Goal: Find specific page/section: Find specific page/section

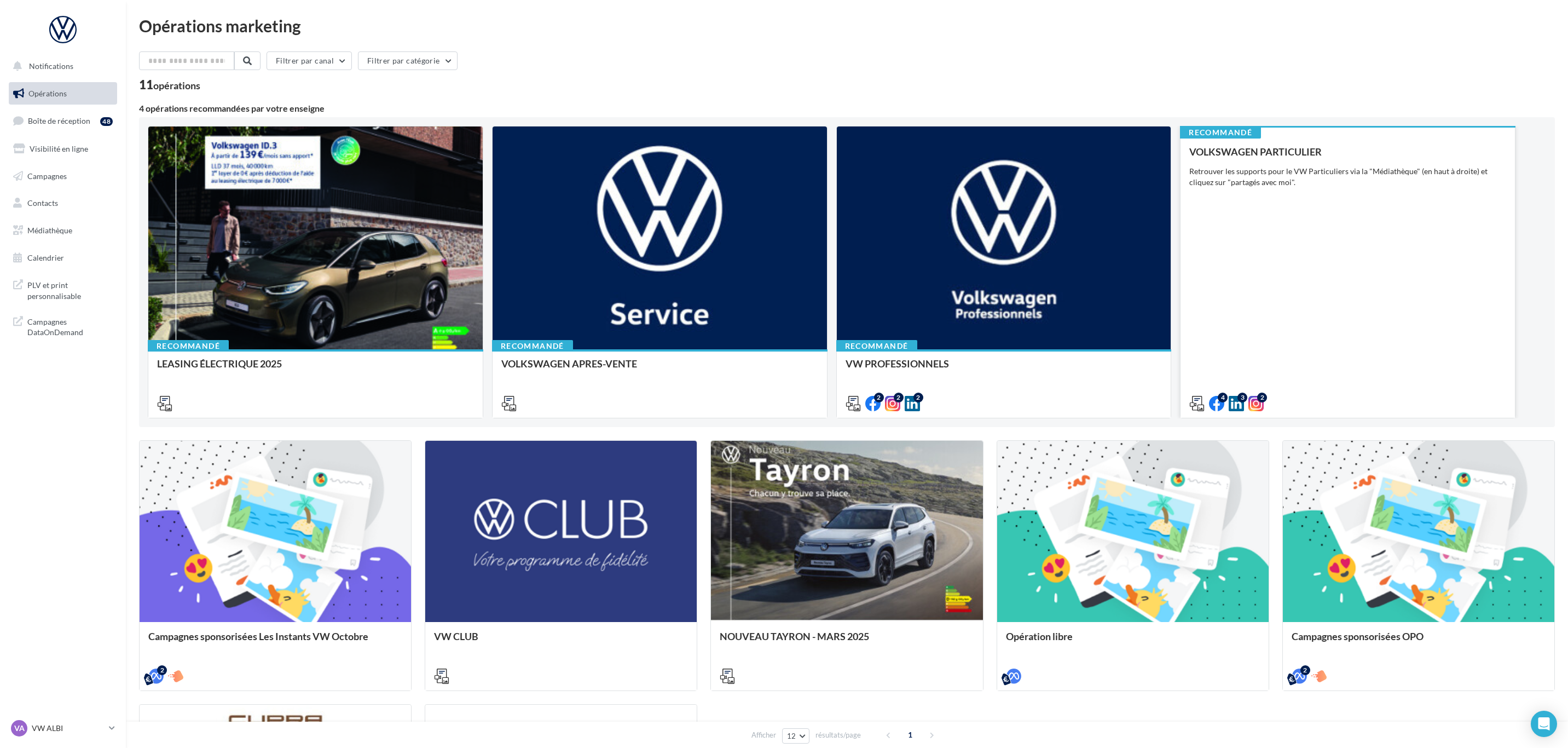
click at [1317, 237] on div "VOLKSWAGEN PARTICULIER Retrouver les supports pour le VW Particuliers via la "M…" at bounding box center [1347, 277] width 317 height 262
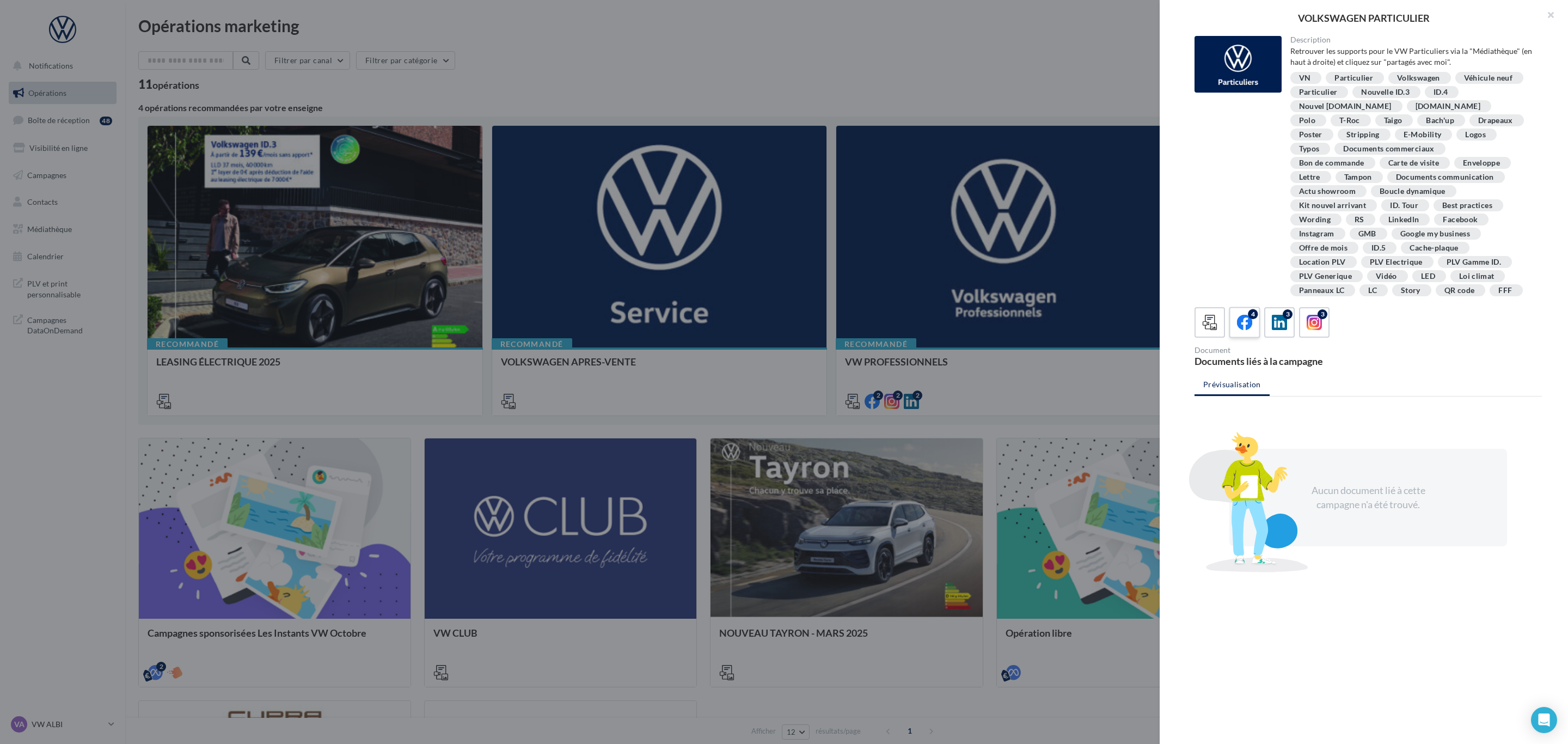
click at [1240, 333] on div "4" at bounding box center [1245, 323] width 20 height 20
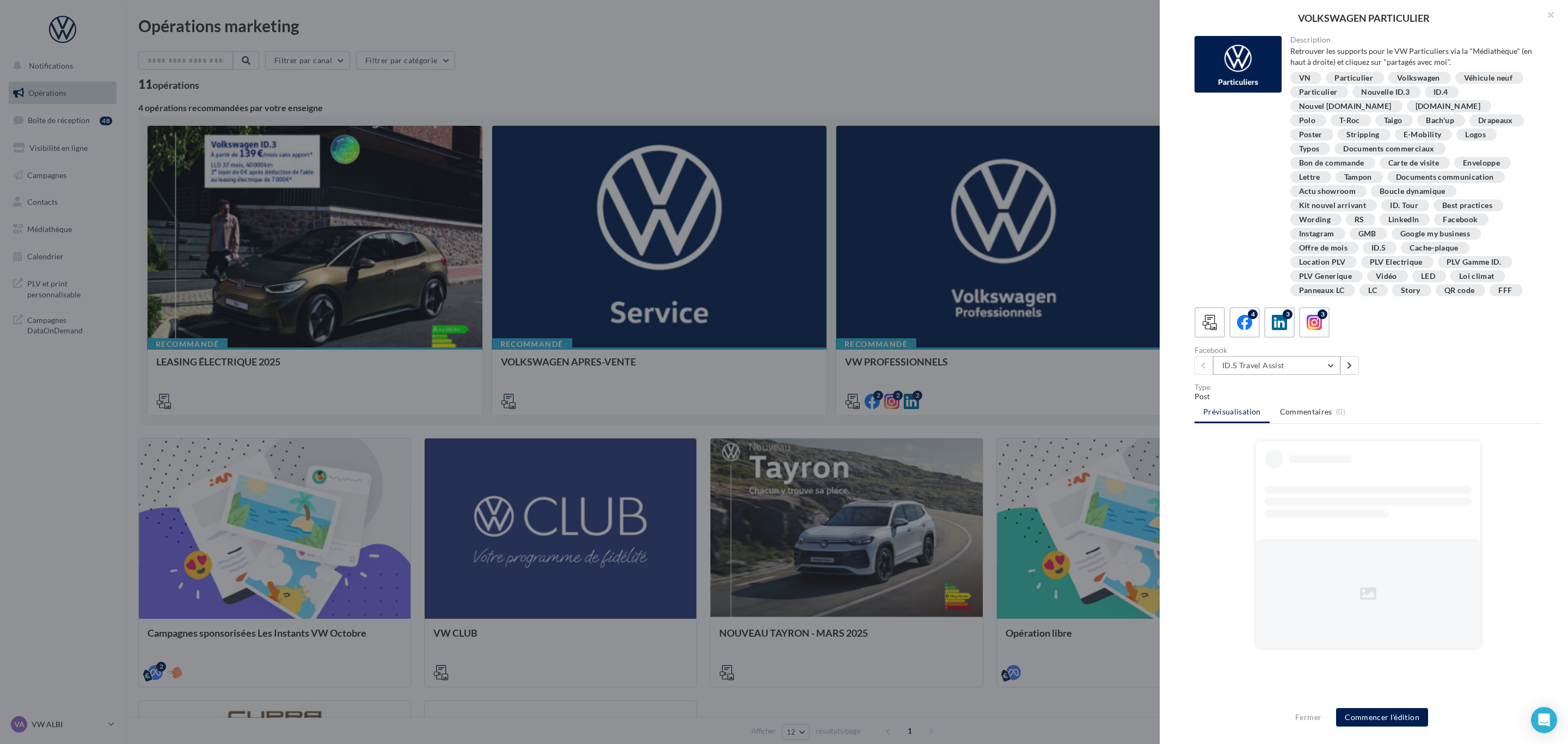
click at [1314, 375] on button "ID.5 Travel Assist" at bounding box center [1277, 365] width 127 height 18
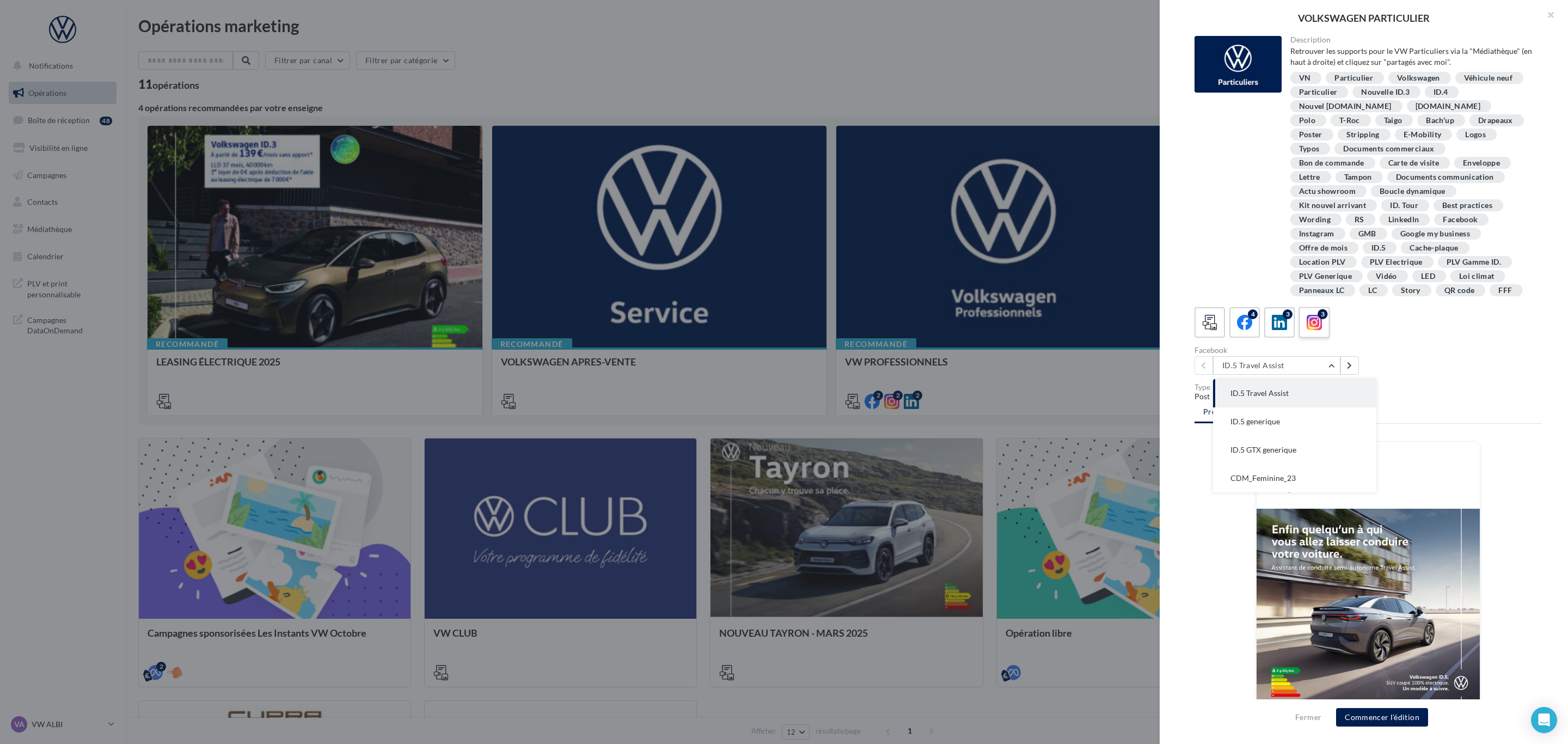
click at [1307, 330] on icon at bounding box center [1314, 323] width 16 height 16
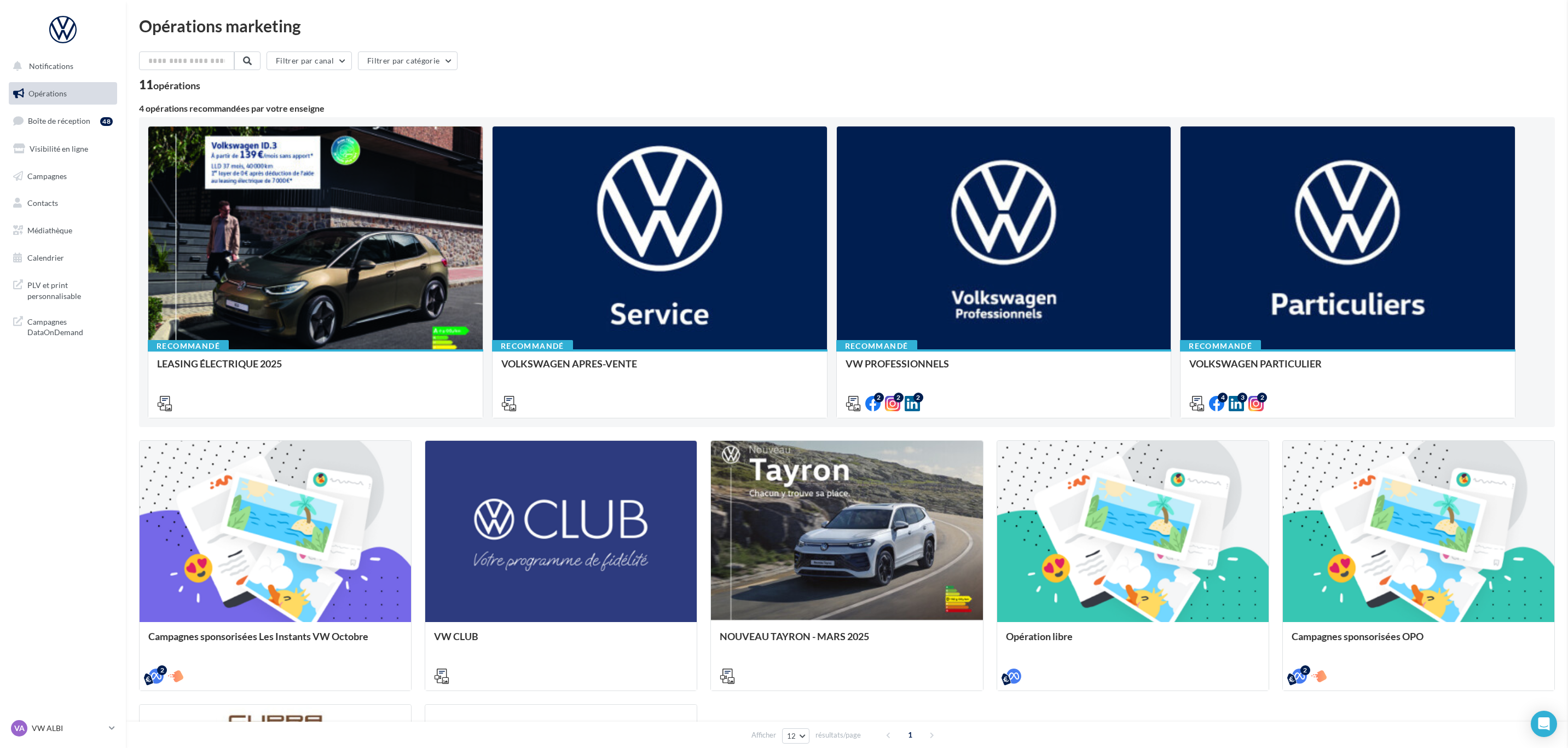
click at [81, 233] on link "Médiathèque" at bounding box center [63, 230] width 112 height 23
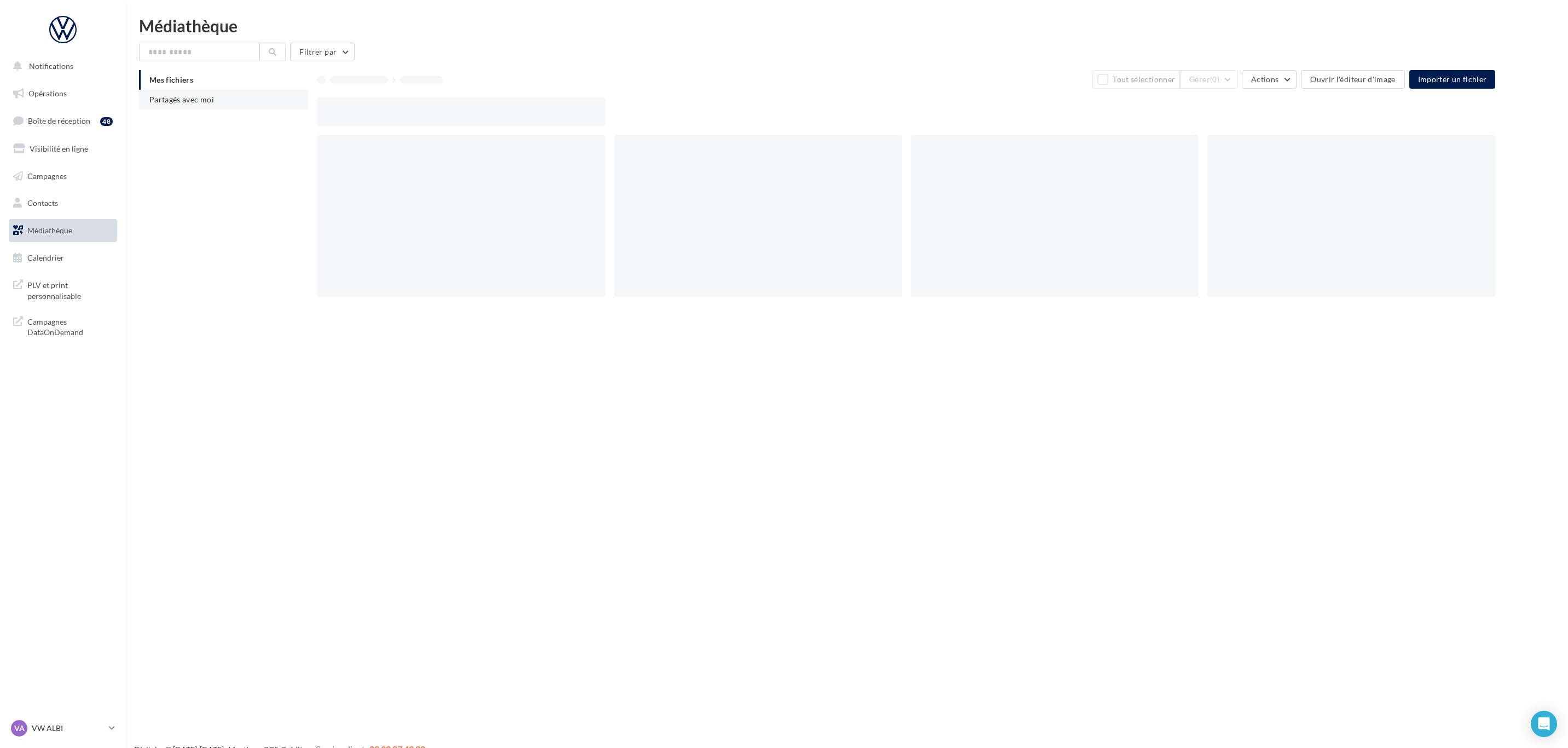
click at [201, 106] on li "Partagés avec moi" at bounding box center [224, 99] width 169 height 20
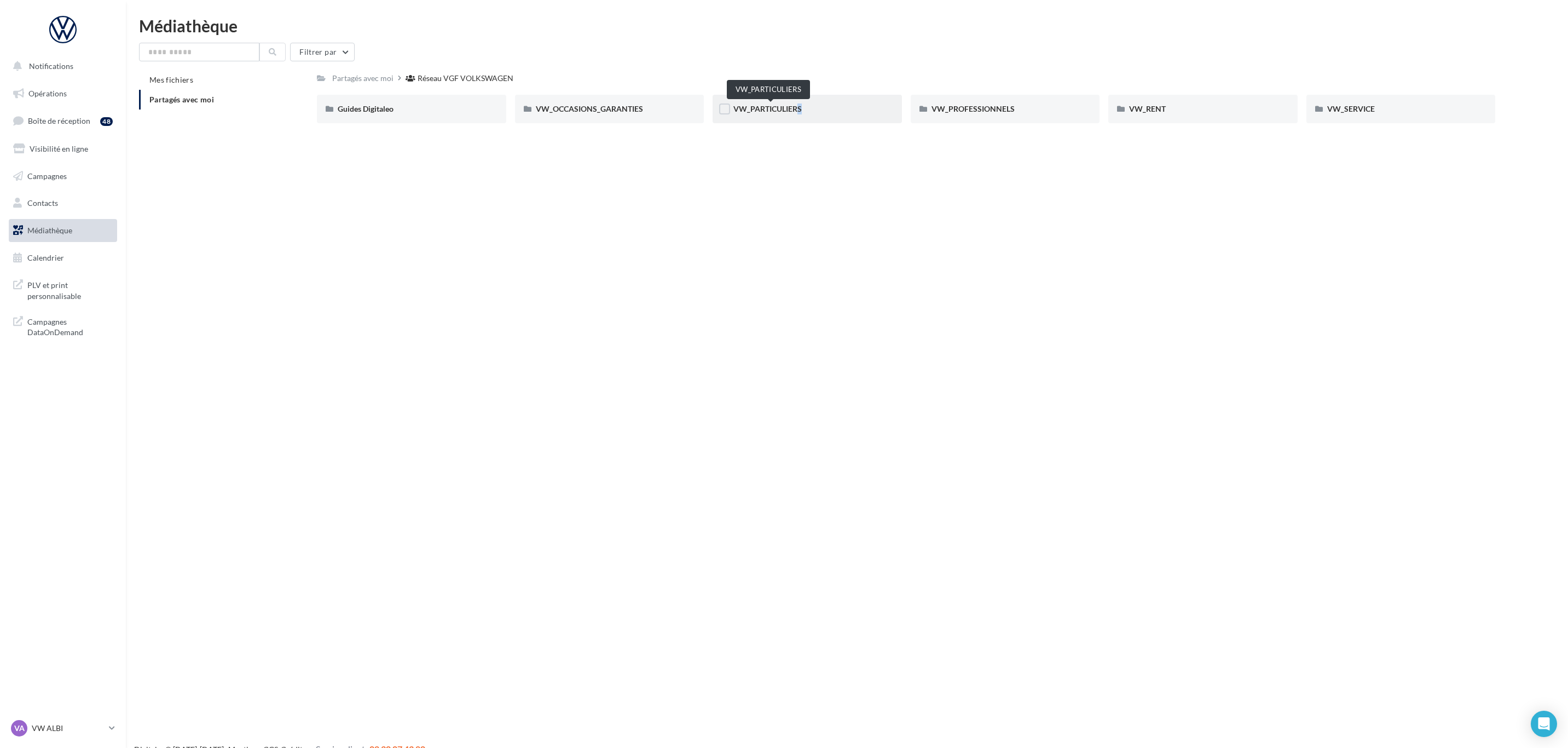
click at [792, 109] on span "VW_PARTICULIERS" at bounding box center [767, 109] width 69 height 9
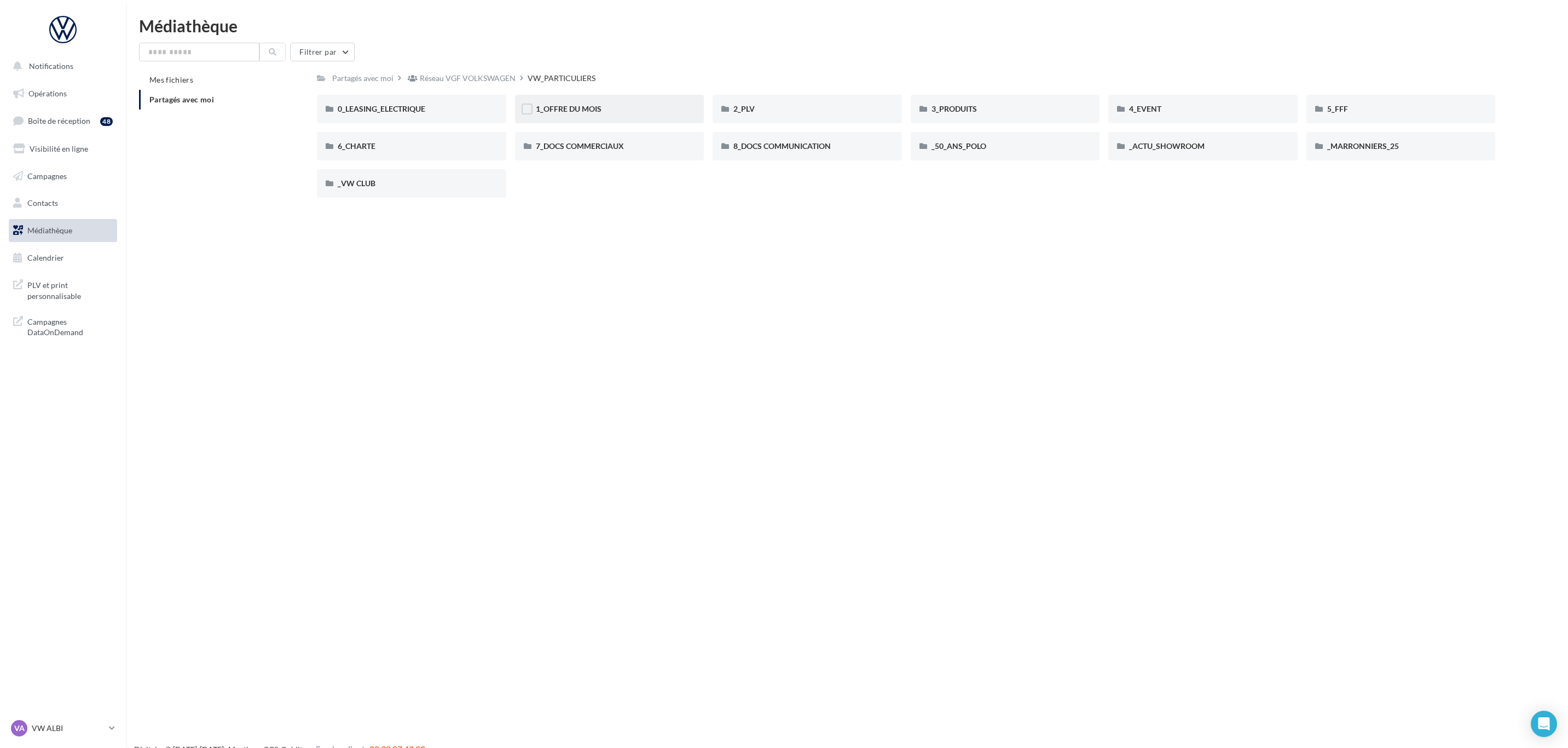
click at [593, 116] on div "1_OFFRE DU MOIS" at bounding box center [610, 109] width 190 height 29
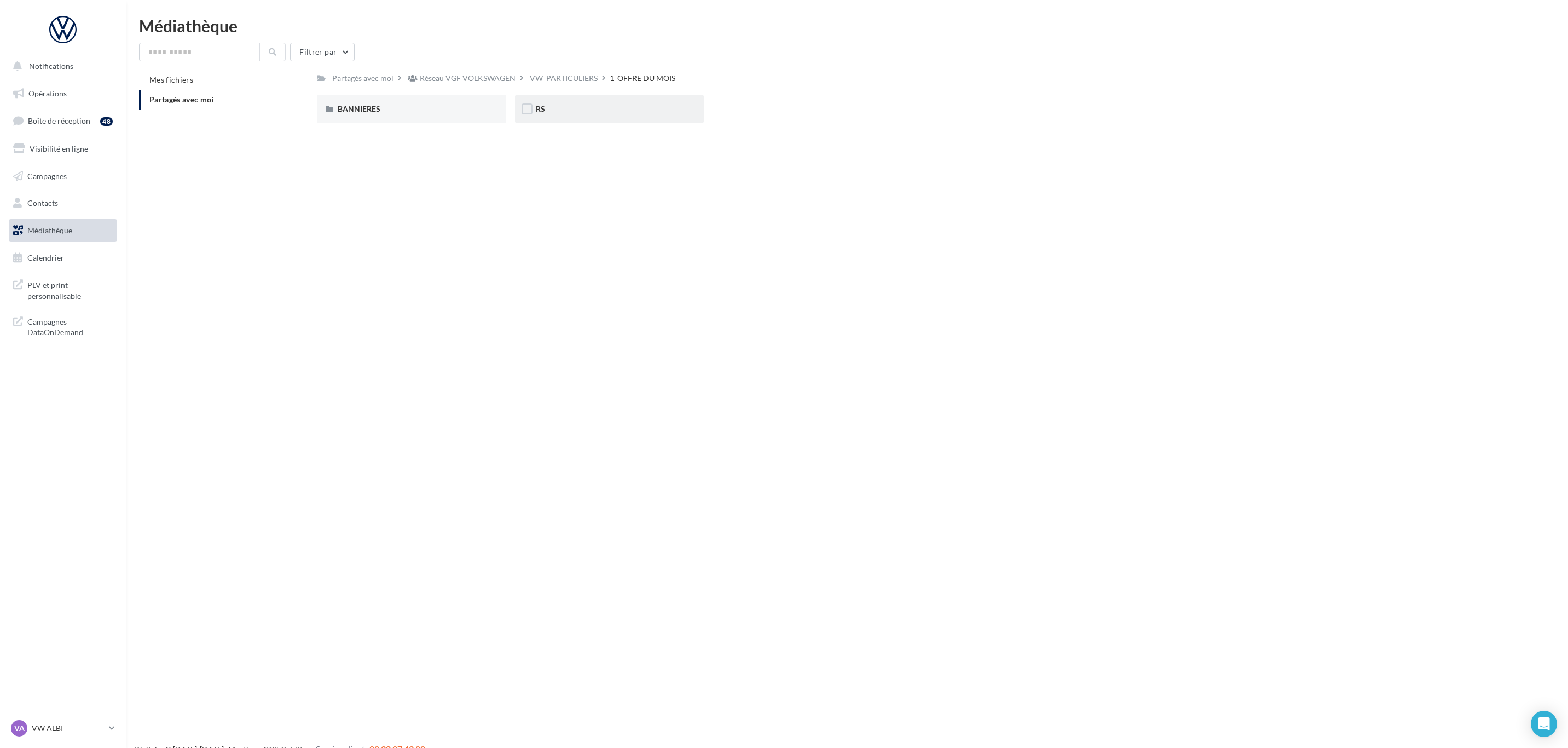
click at [567, 120] on div "RS" at bounding box center [610, 109] width 190 height 29
click at [424, 120] on div "AVEC PO" at bounding box center [412, 109] width 190 height 29
click at [518, 74] on div "RS" at bounding box center [513, 78] width 8 height 11
click at [569, 107] on span "SANS PO" at bounding box center [552, 109] width 33 height 9
click at [518, 76] on div "RS" at bounding box center [513, 78] width 8 height 11
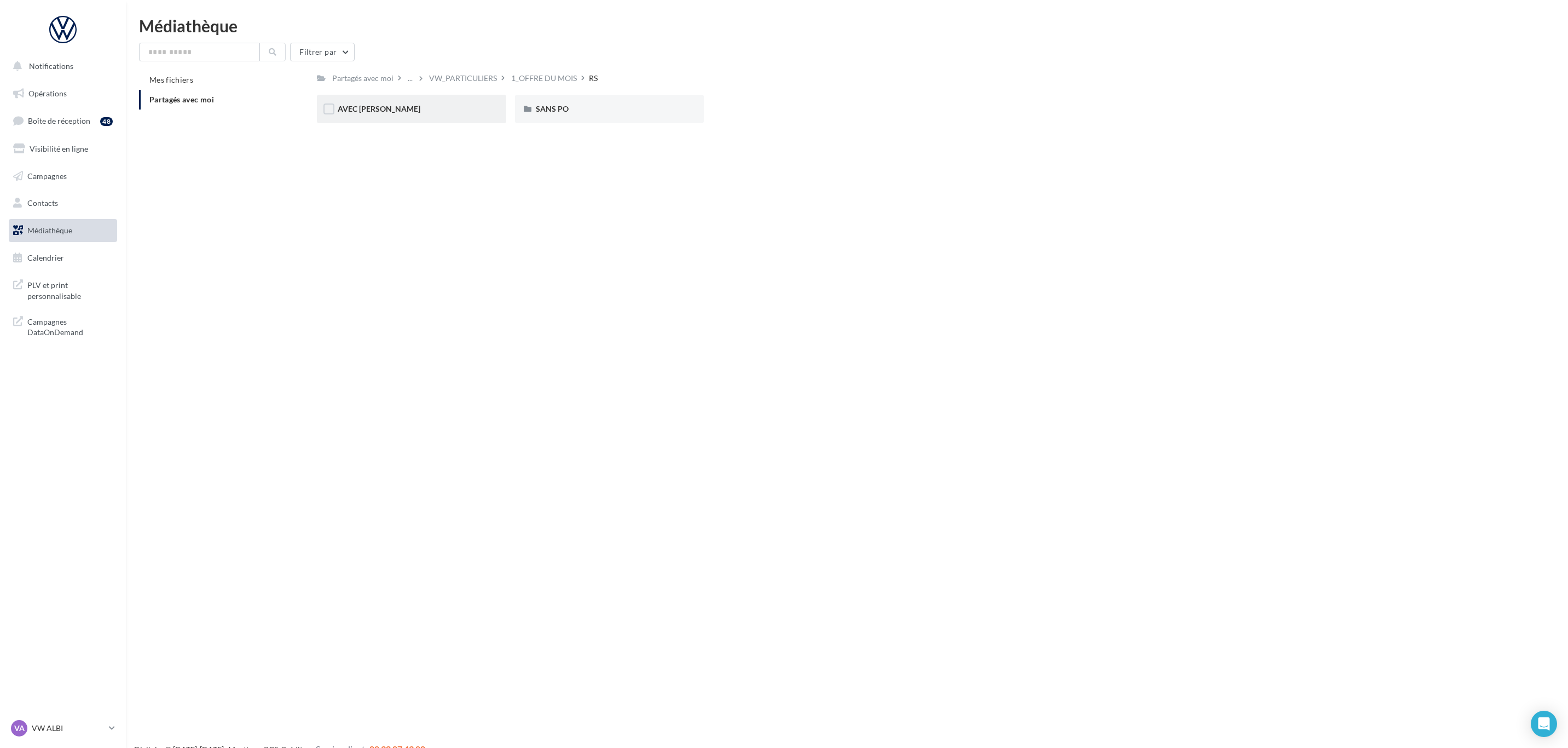
click at [433, 109] on div "AVEC PO" at bounding box center [412, 109] width 148 height 11
click at [369, 65] on div "Filtrer par Mes fichiers Partagés avec moi Partagés avec moi ... 1_OFFRE DU MOI…" at bounding box center [847, 87] width 1416 height 89
click at [370, 75] on div "Partagés avec moi" at bounding box center [363, 78] width 61 height 11
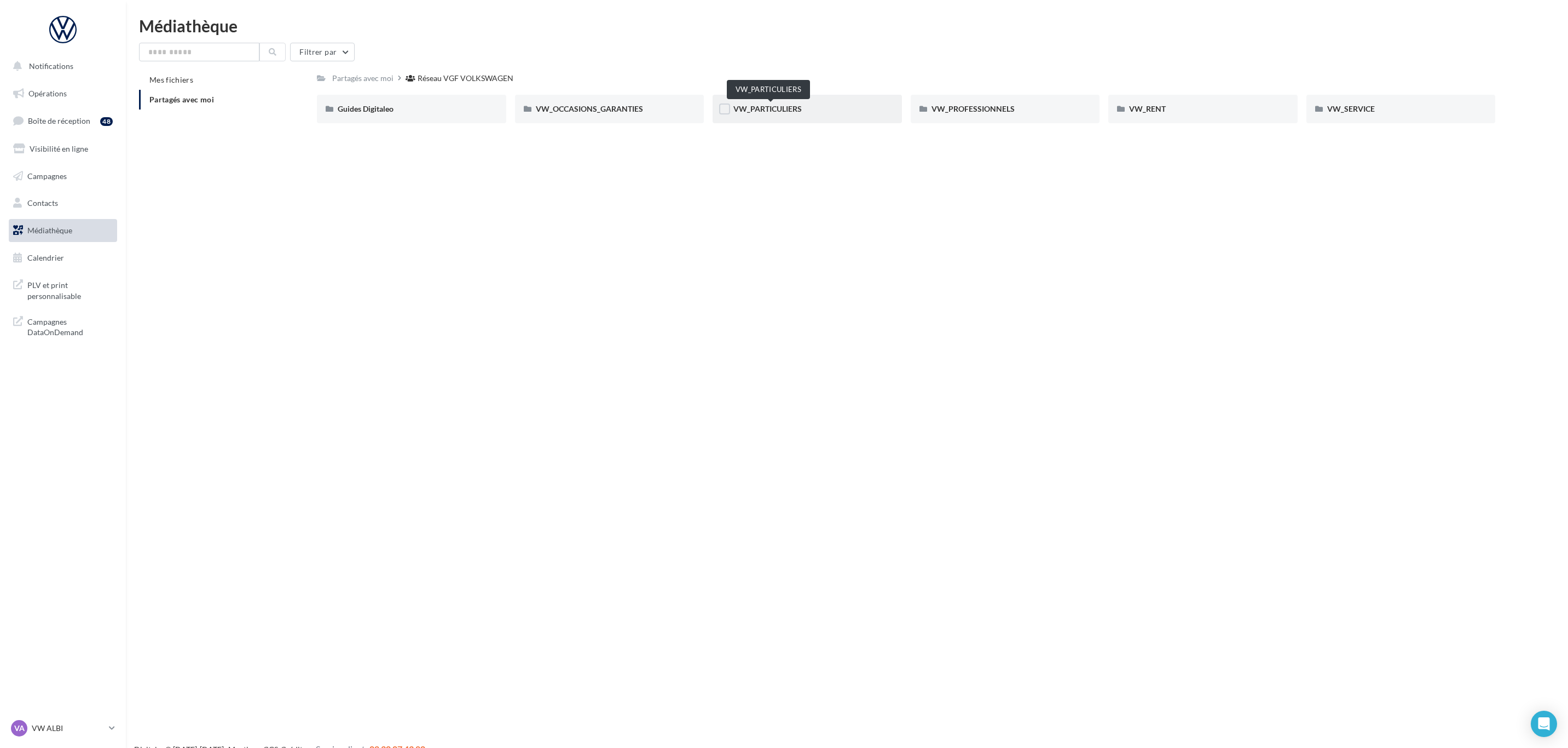
click at [765, 110] on span "VW_PARTICULIERS" at bounding box center [767, 109] width 69 height 9
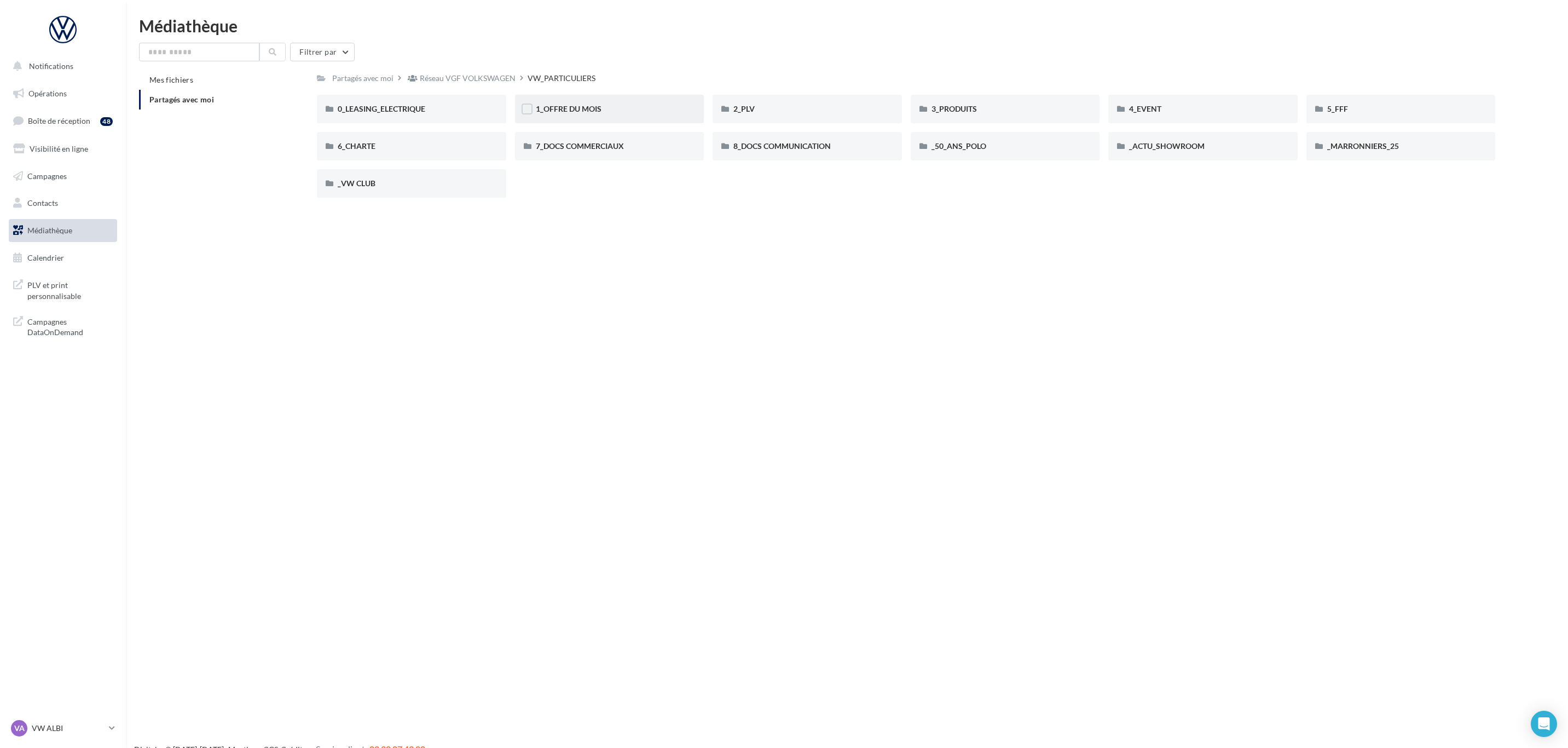
click at [585, 116] on div "1_OFFRE DU MOIS" at bounding box center [610, 109] width 190 height 29
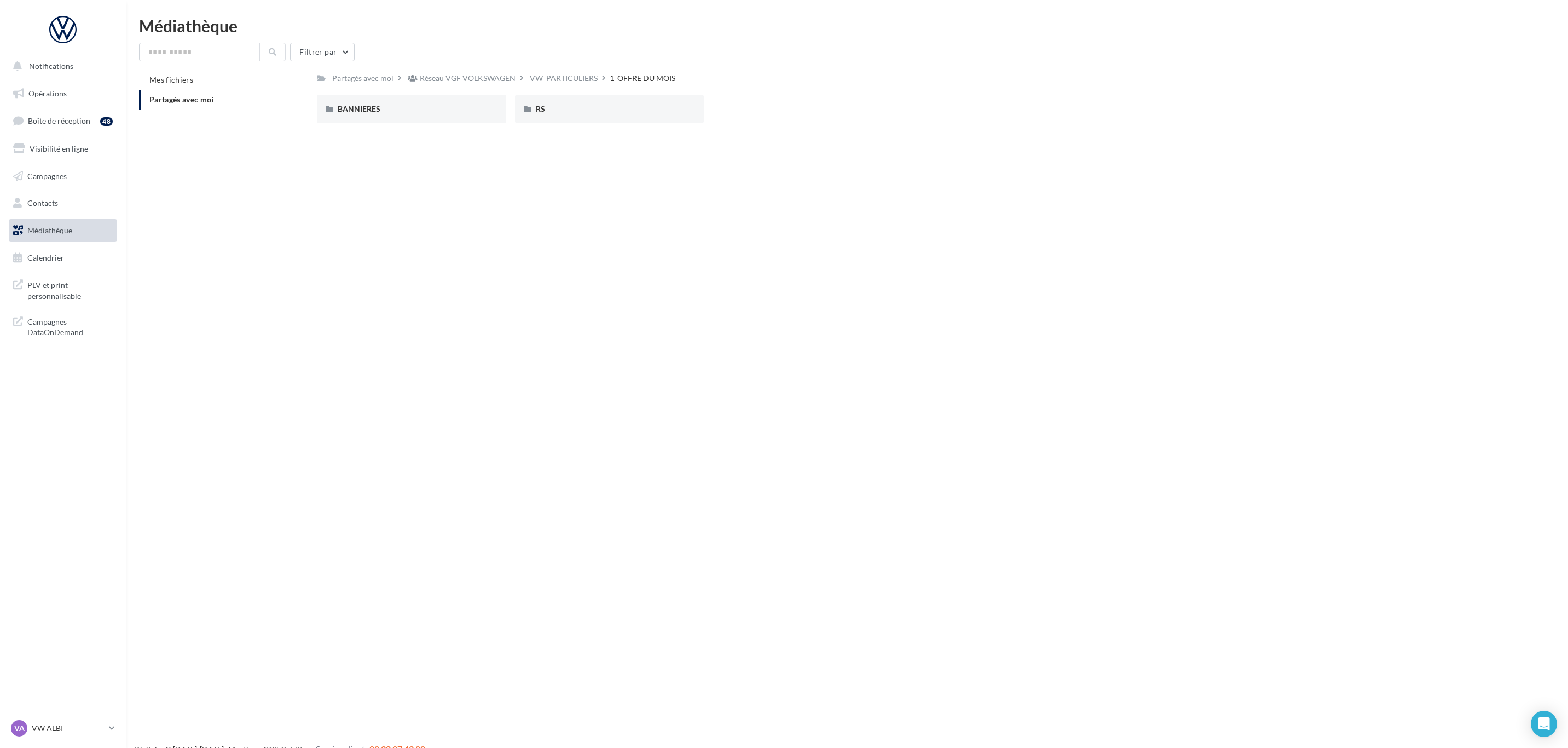
click at [600, 126] on div "BANNIERES BANNIERES RS RS" at bounding box center [910, 113] width 1187 height 37
click at [600, 116] on div "RS" at bounding box center [610, 109] width 190 height 29
click at [429, 127] on div "AVEC PO AVEC PO SANS PO SANS PO" at bounding box center [910, 113] width 1187 height 37
click at [429, 119] on div "AVEC PO" at bounding box center [412, 109] width 190 height 29
click at [429, 120] on div "ID.3" at bounding box center [412, 109] width 190 height 29
